Goal: Transaction & Acquisition: Purchase product/service

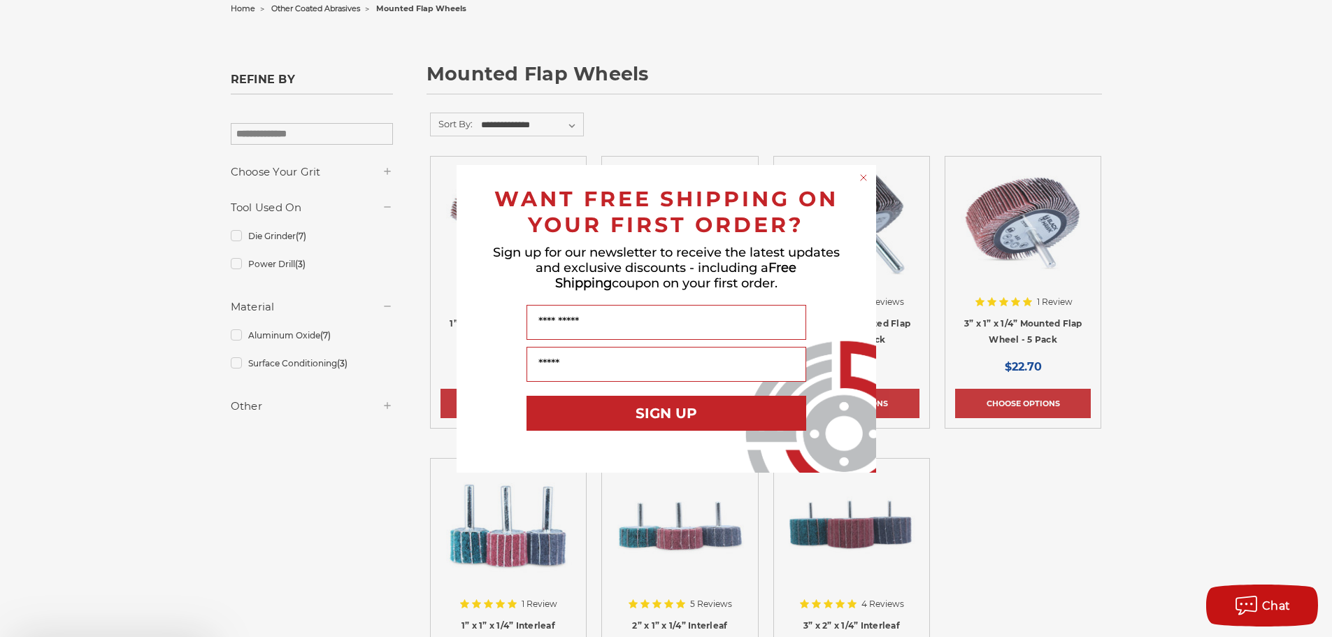
scroll to position [419, 0]
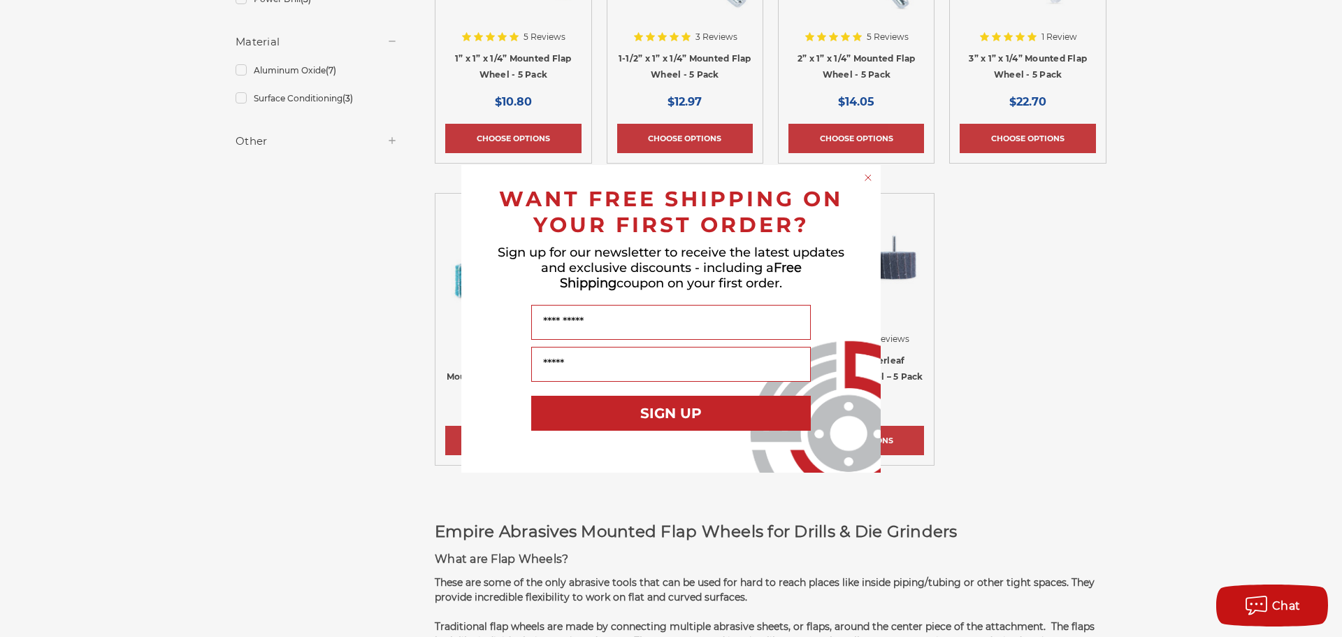
click at [1223, 345] on div "Close dialog WANT FREE SHIPPING ON YOUR FIRST ORDER? Sign up for our newsletter…" at bounding box center [671, 318] width 1342 height 637
click at [870, 179] on icon "Close dialog" at bounding box center [868, 178] width 6 height 6
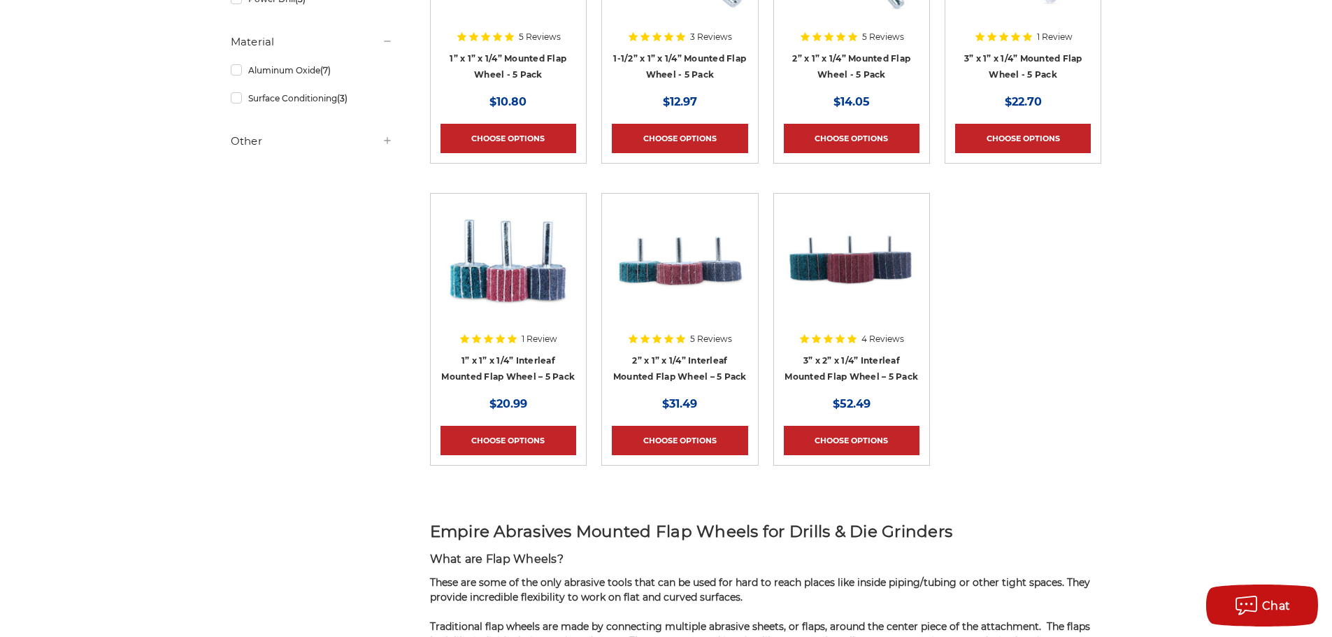
click at [510, 361] on div at bounding box center [508, 292] width 136 height 179
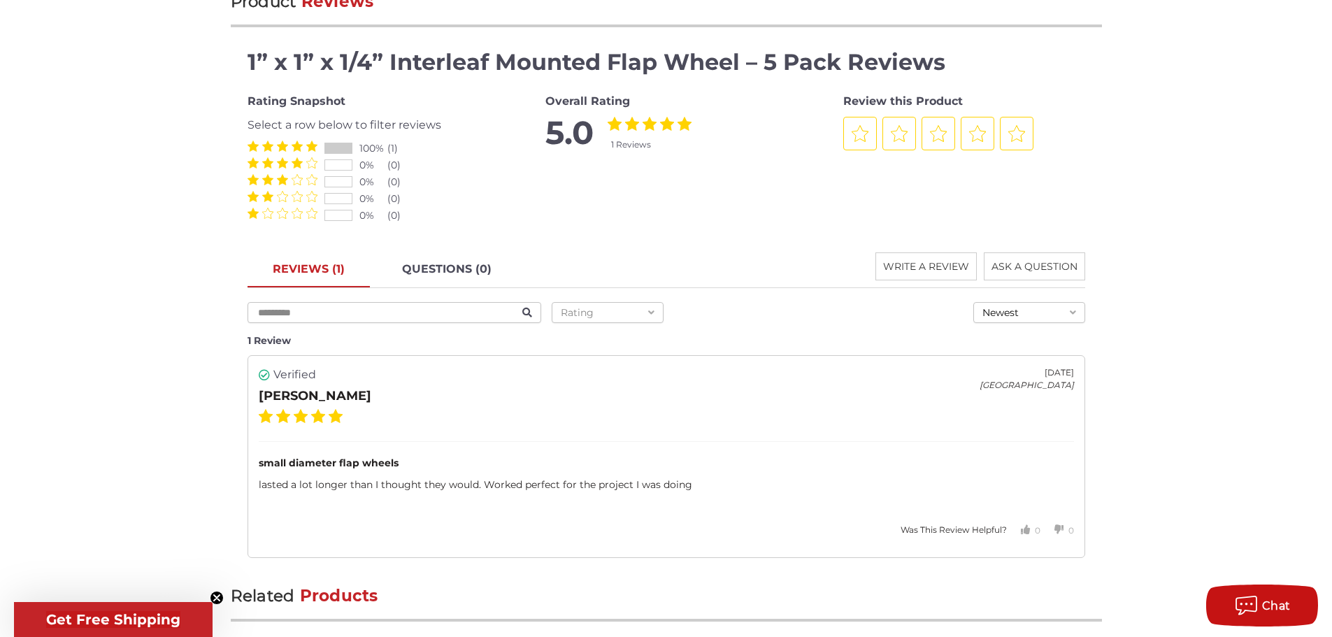
scroll to position [1888, 0]
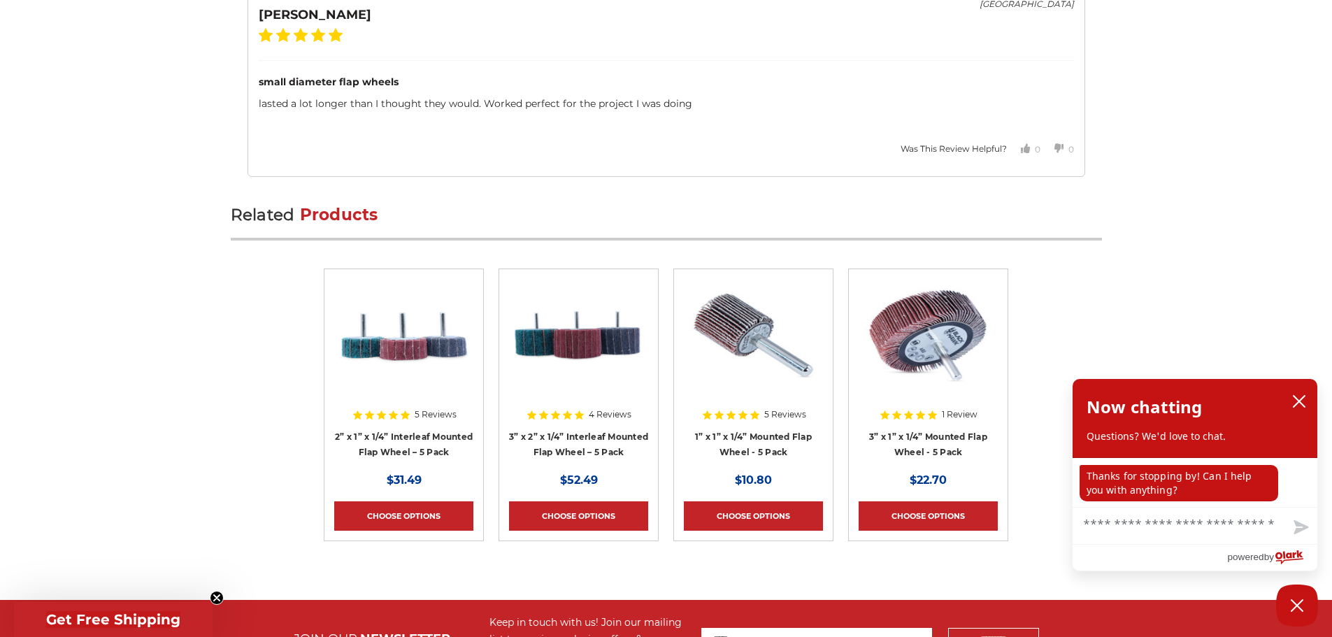
scroll to position [2237, 0]
